Goal: Task Accomplishment & Management: Manage account settings

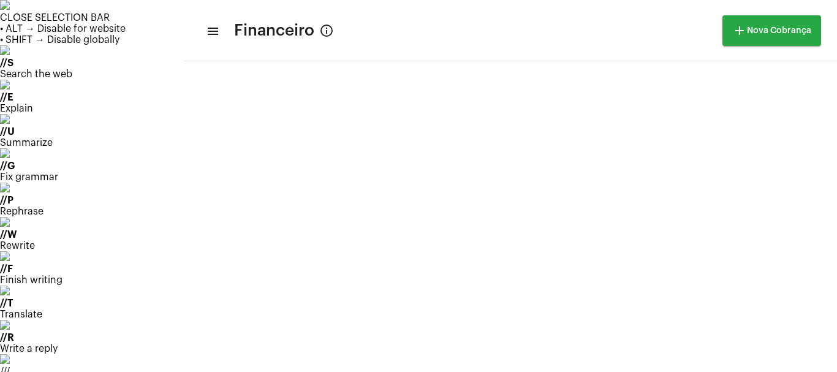
scroll to position [123, 0]
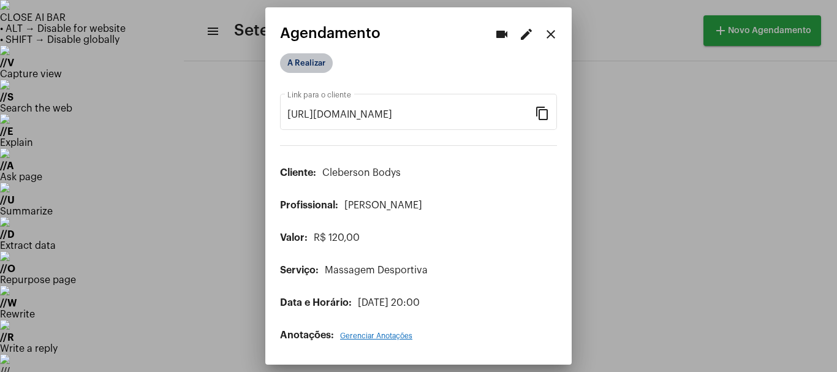
click at [306, 62] on mat-chip "A Realizar" at bounding box center [306, 63] width 53 height 20
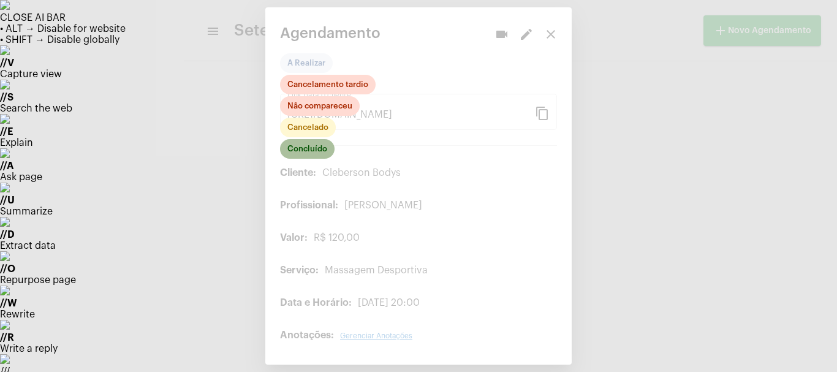
click at [308, 150] on mat-chip "Concluído" at bounding box center [307, 149] width 55 height 20
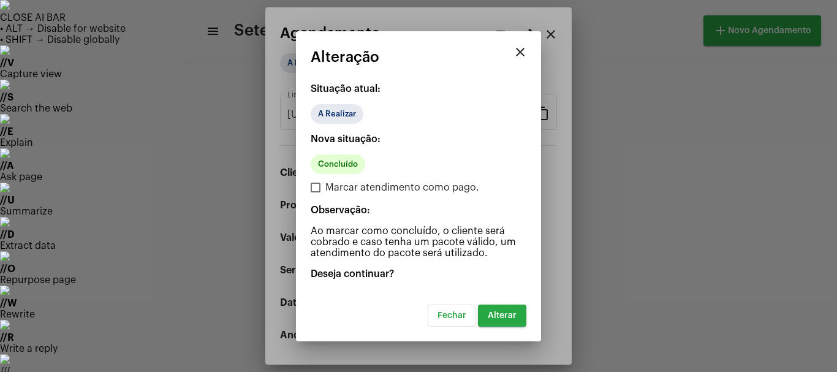
click at [500, 318] on span "Alterar" at bounding box center [502, 315] width 29 height 9
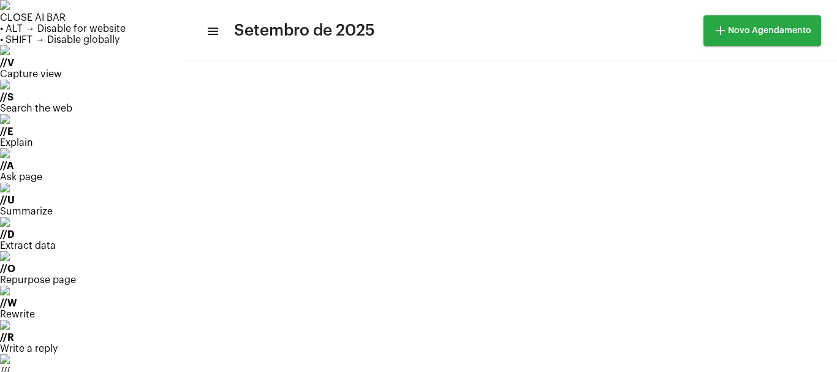
scroll to position [203, 0]
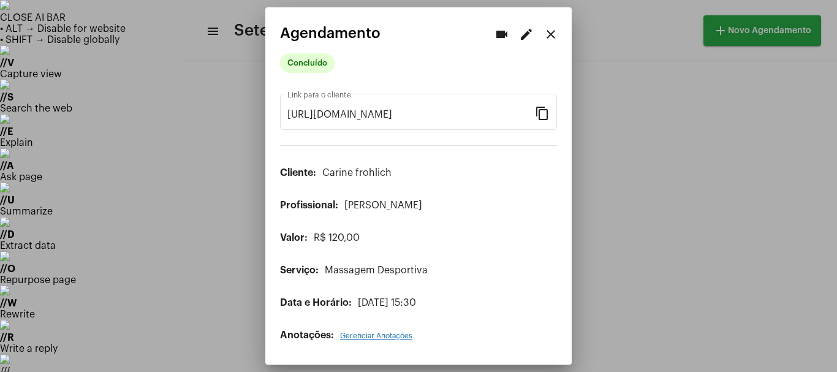
click at [550, 33] on mat-icon "close" at bounding box center [550, 34] width 15 height 15
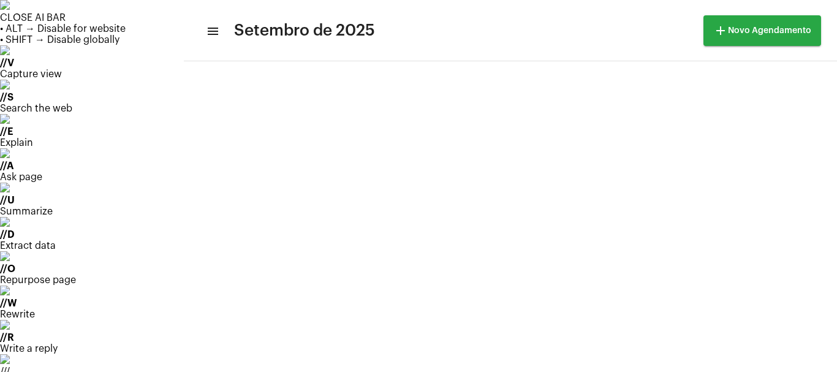
scroll to position [123, 0]
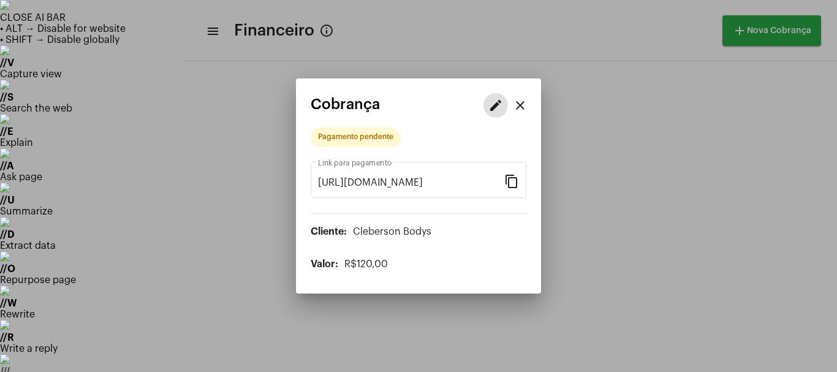
click at [497, 110] on mat-icon "edit" at bounding box center [495, 105] width 15 height 15
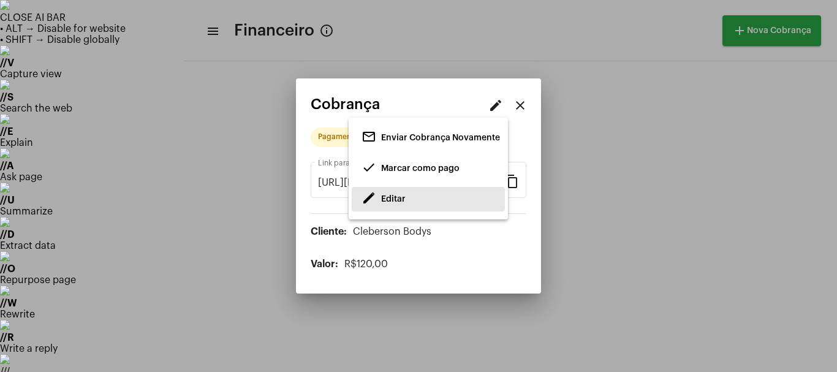
click at [393, 201] on span "Editar" at bounding box center [393, 199] width 25 height 9
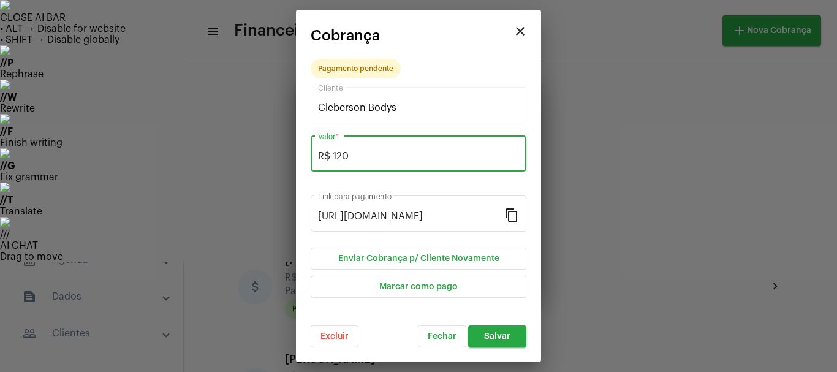
click at [362, 157] on input "R$ 120" at bounding box center [418, 156] width 201 height 11
type input "R$ 110"
click at [503, 336] on span "Salvar" at bounding box center [497, 336] width 26 height 9
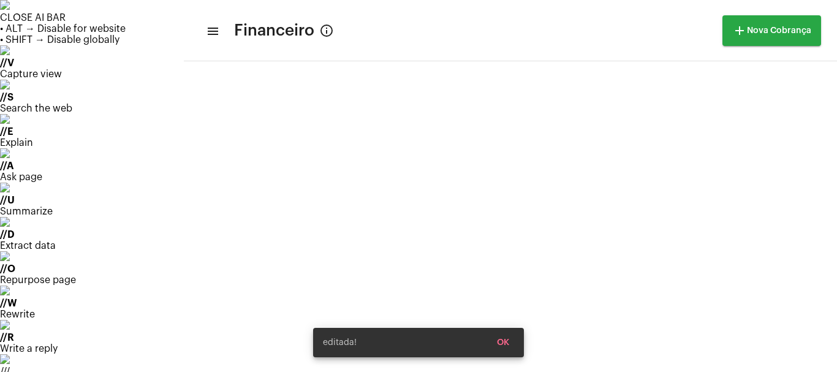
scroll to position [610, 0]
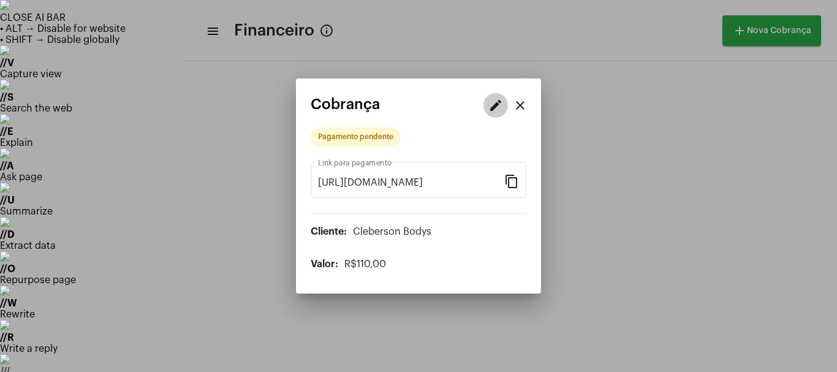
click at [488, 107] on mat-icon "edit" at bounding box center [495, 105] width 15 height 15
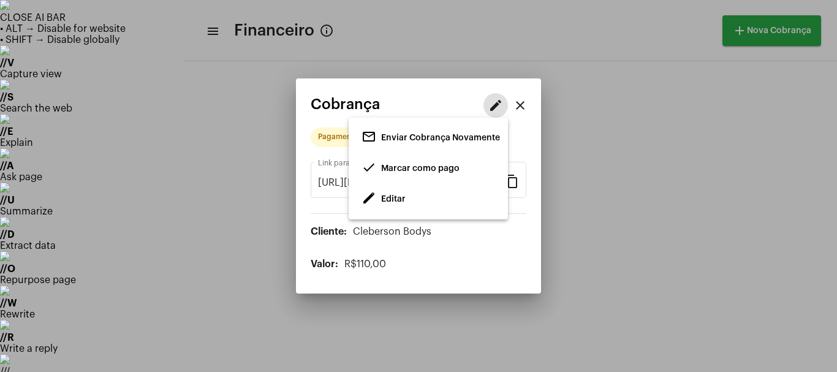
click at [402, 174] on span "done Marcar como pago" at bounding box center [410, 168] width 98 height 22
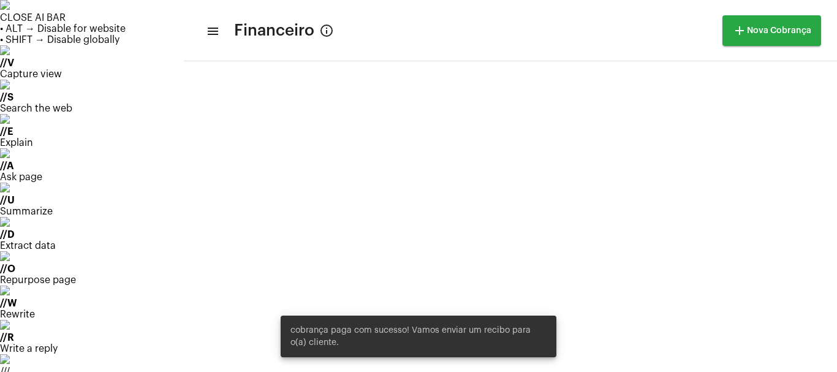
scroll to position [265, 0]
